Goal: Transaction & Acquisition: Obtain resource

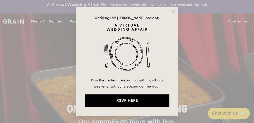
click at [171, 8] on div "Weddings by Grain presents Plan the perfect celebration with us, all in a weeke…" at bounding box center [127, 61] width 102 height 109
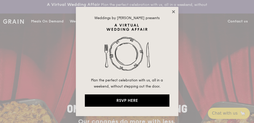
click at [171, 12] on icon at bounding box center [173, 11] width 5 height 5
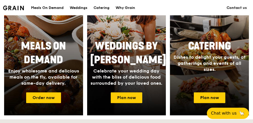
scroll to position [256, 0]
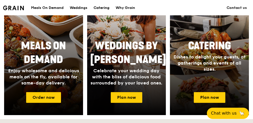
click at [101, 6] on div "Catering" at bounding box center [101, 7] width 16 height 15
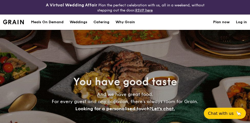
select select
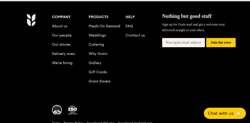
scroll to position [1128, 0]
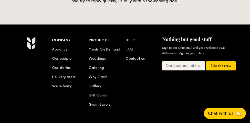
click at [130, 47] on link "FAQ" at bounding box center [128, 49] width 7 height 4
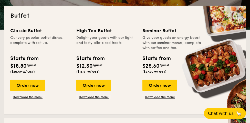
scroll to position [128, 0]
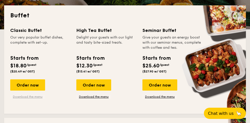
click at [26, 96] on link "Download the menu" at bounding box center [27, 97] width 35 height 4
